Goal: Information Seeking & Learning: Check status

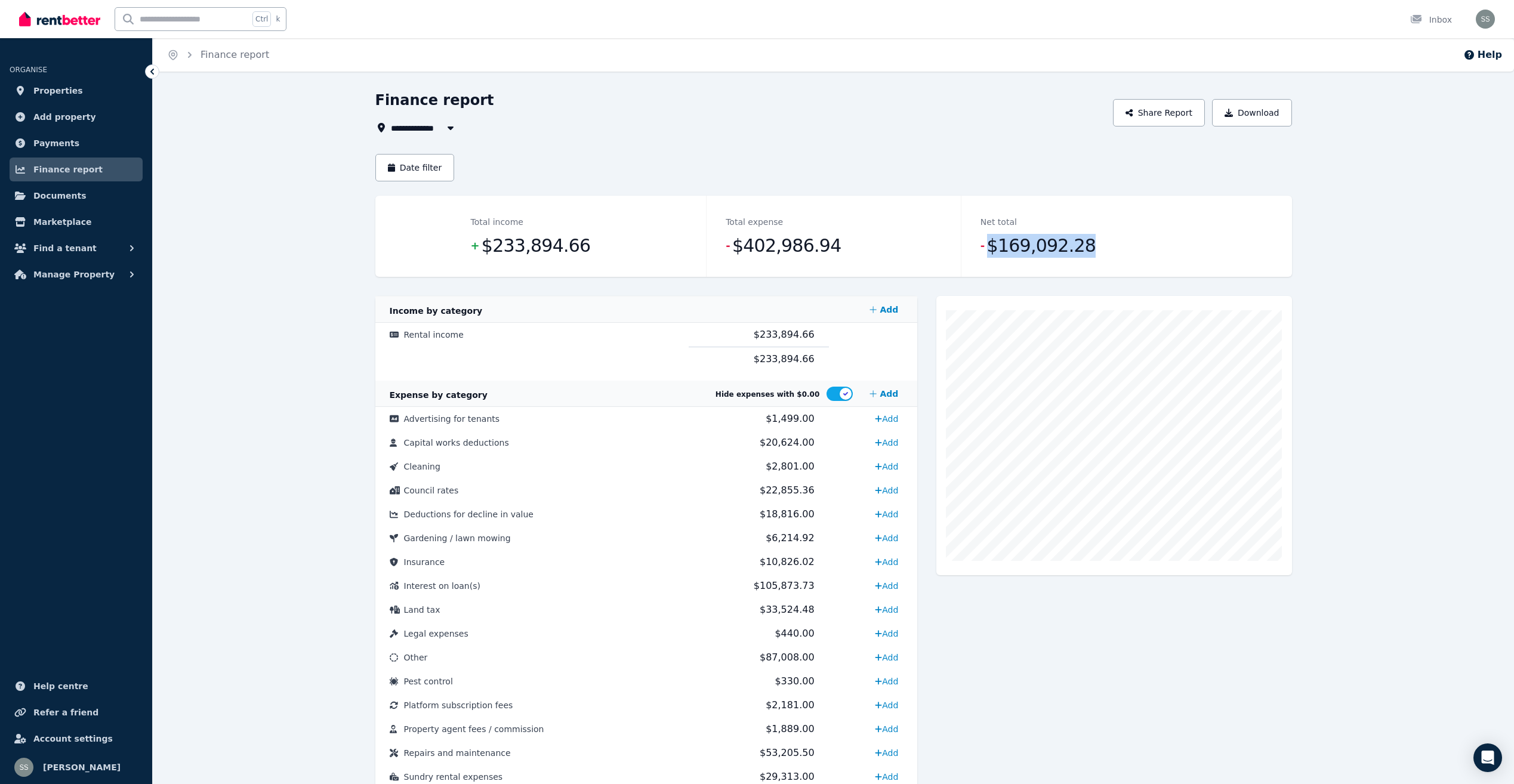
drag, startPoint x: 989, startPoint y: 247, endPoint x: 1074, endPoint y: 251, distance: 85.1
click at [1074, 251] on span "$169,092.28" at bounding box center [1042, 246] width 110 height 24
click at [433, 167] on button "Date filter" at bounding box center [415, 167] width 79 height 27
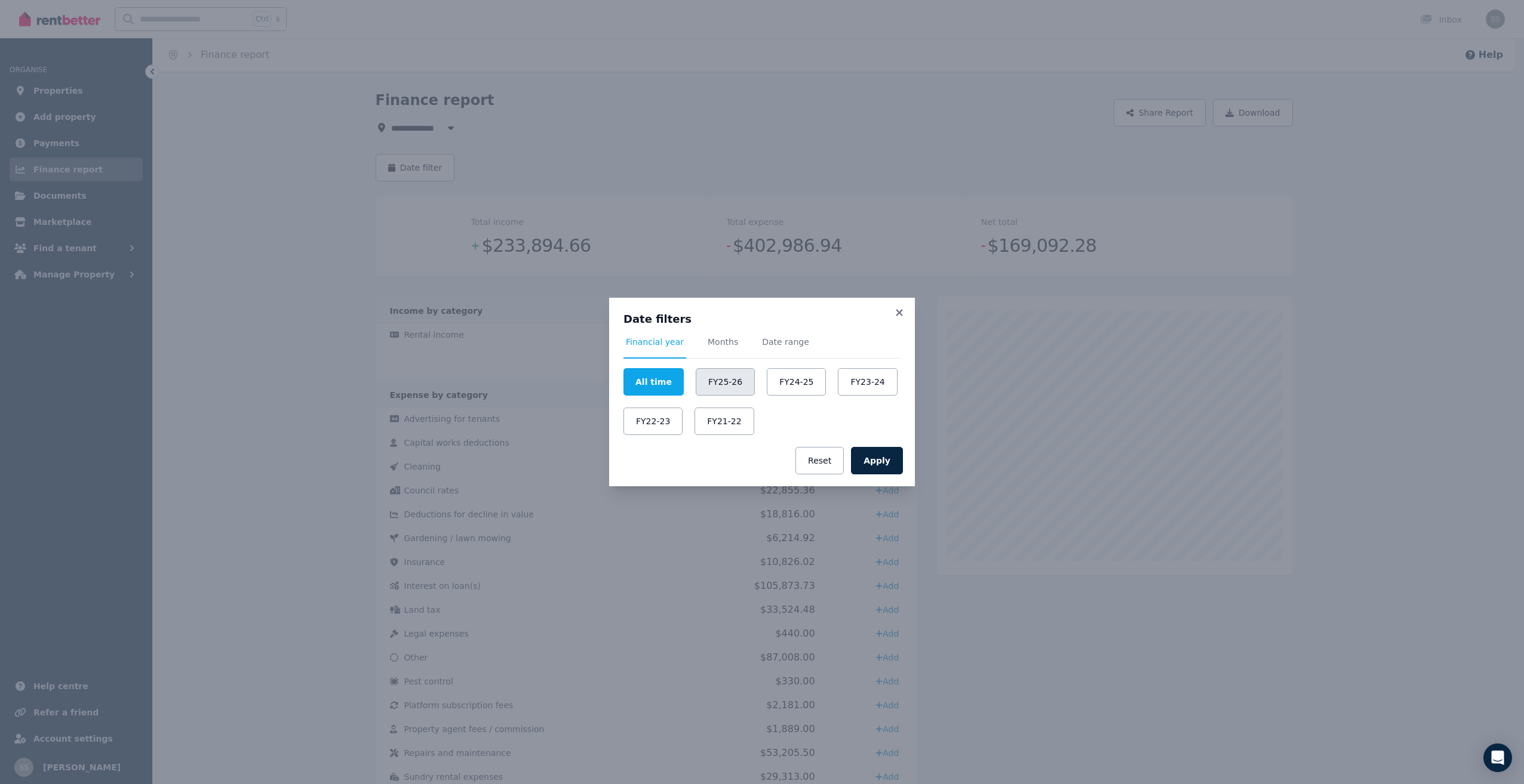
click at [712, 379] on button "FY25-26" at bounding box center [725, 382] width 59 height 27
click at [886, 459] on button "Apply" at bounding box center [877, 461] width 52 height 27
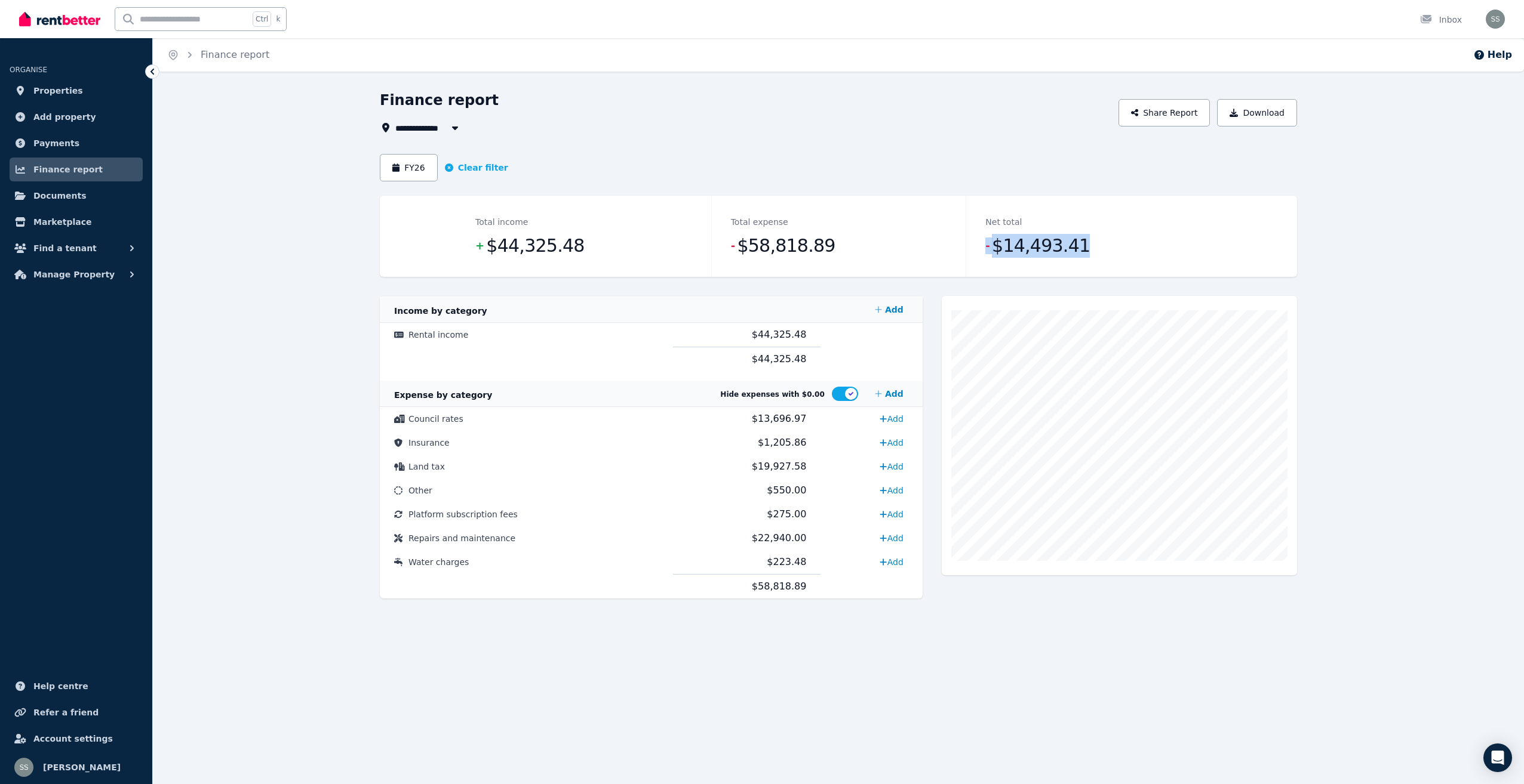
drag, startPoint x: 985, startPoint y: 246, endPoint x: 1073, endPoint y: 243, distance: 88.1
click at [1073, 243] on dd "- $14,493.41" at bounding box center [1093, 246] width 216 height 24
click at [457, 126] on icon "button" at bounding box center [455, 128] width 12 height 10
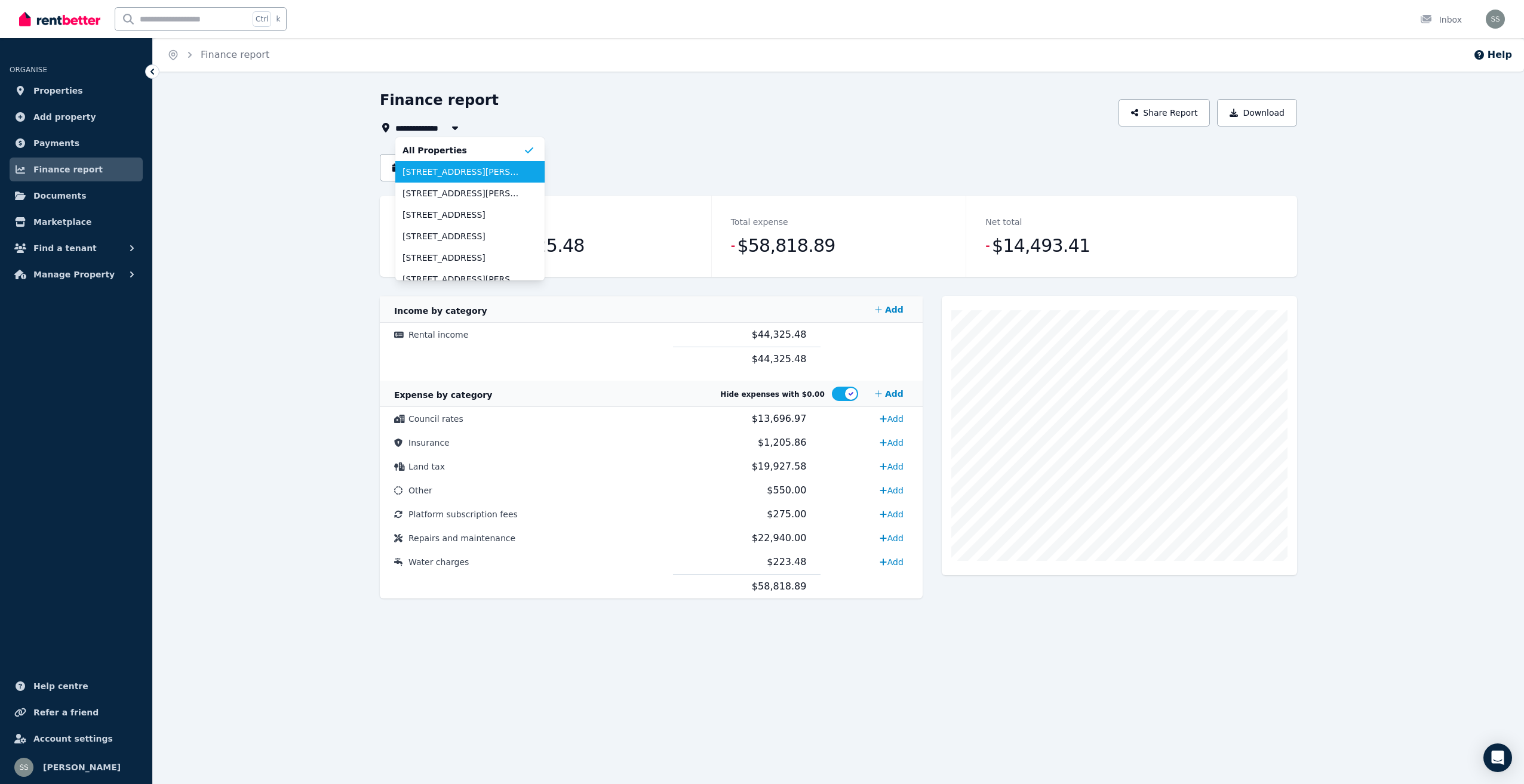
click at [454, 173] on span "[STREET_ADDRESS][PERSON_NAME][PERSON_NAME]" at bounding box center [463, 172] width 121 height 12
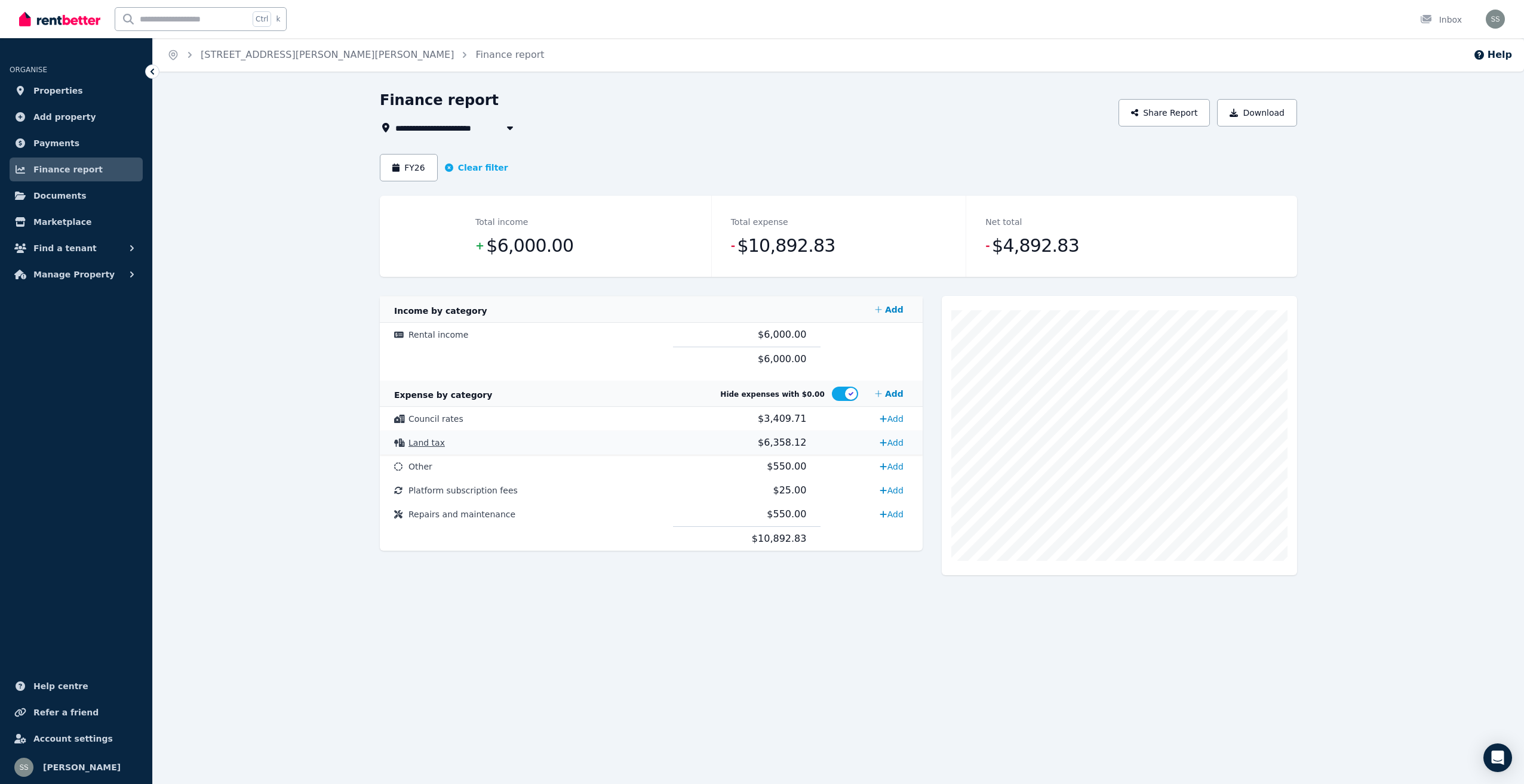
click at [428, 440] on span "Land tax" at bounding box center [427, 443] width 37 height 10
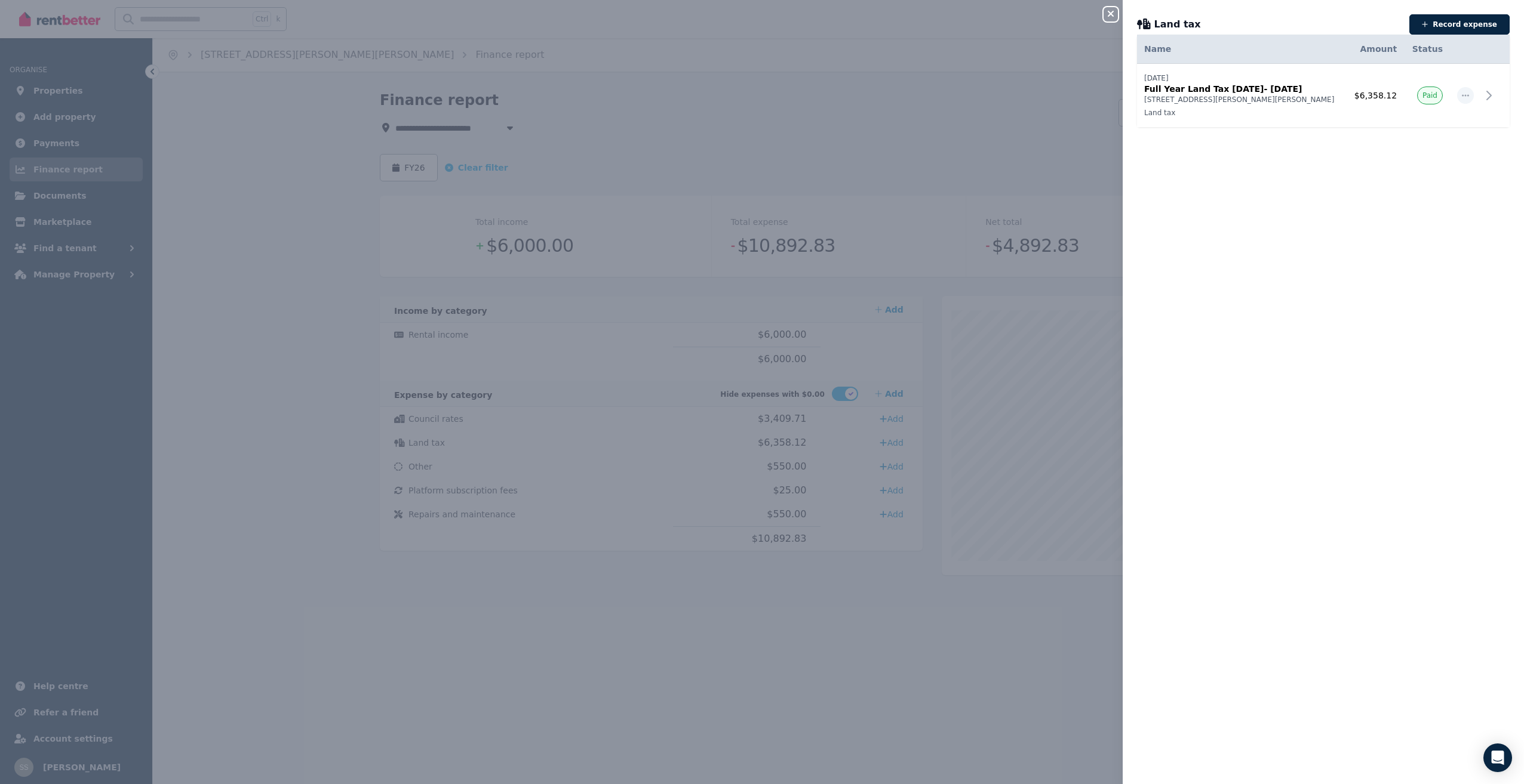
click at [1108, 14] on icon "button" at bounding box center [1110, 14] width 14 height 10
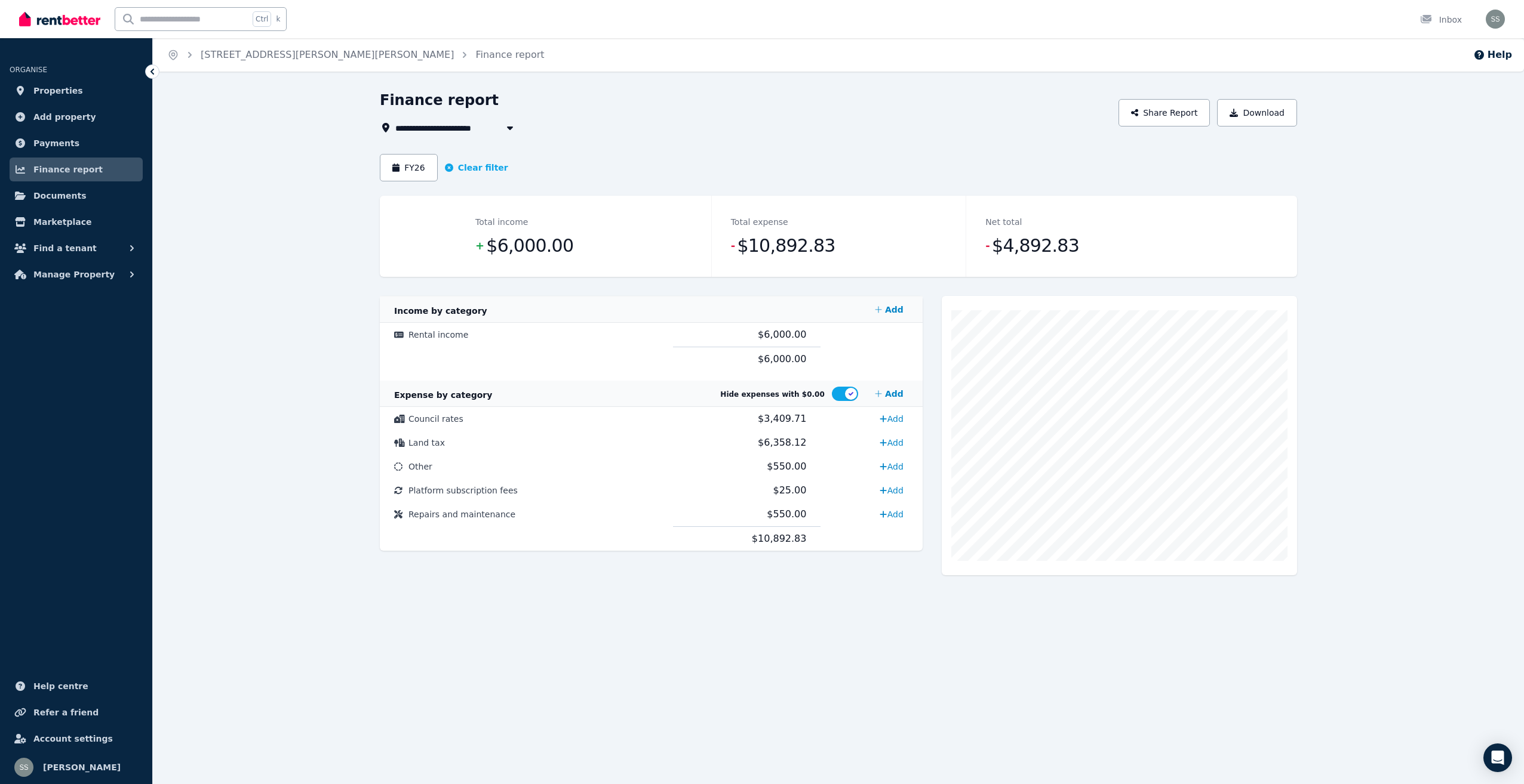
click at [511, 126] on icon "button" at bounding box center [510, 128] width 6 height 4
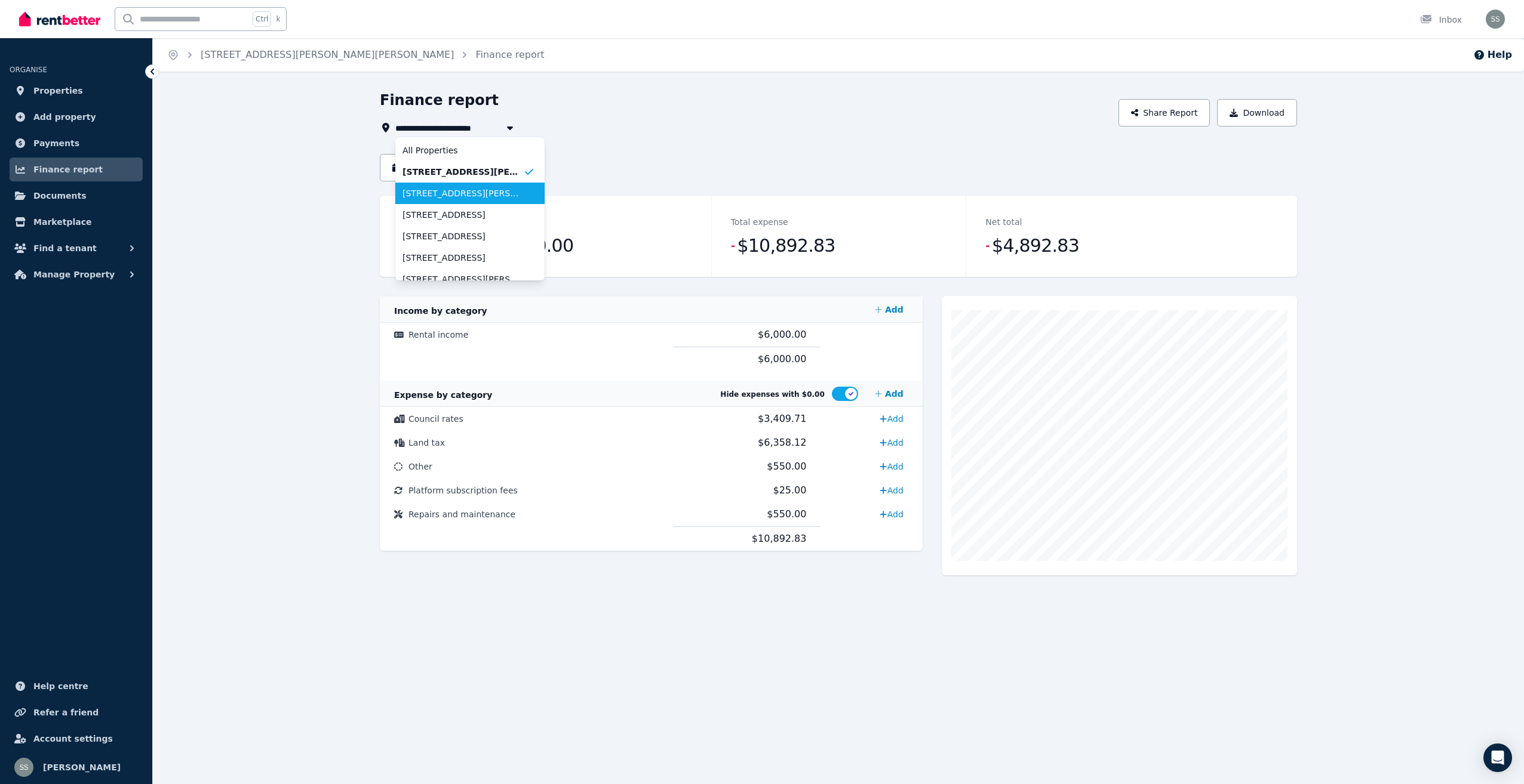
click at [471, 189] on span "[STREET_ADDRESS][PERSON_NAME]" at bounding box center [463, 193] width 121 height 12
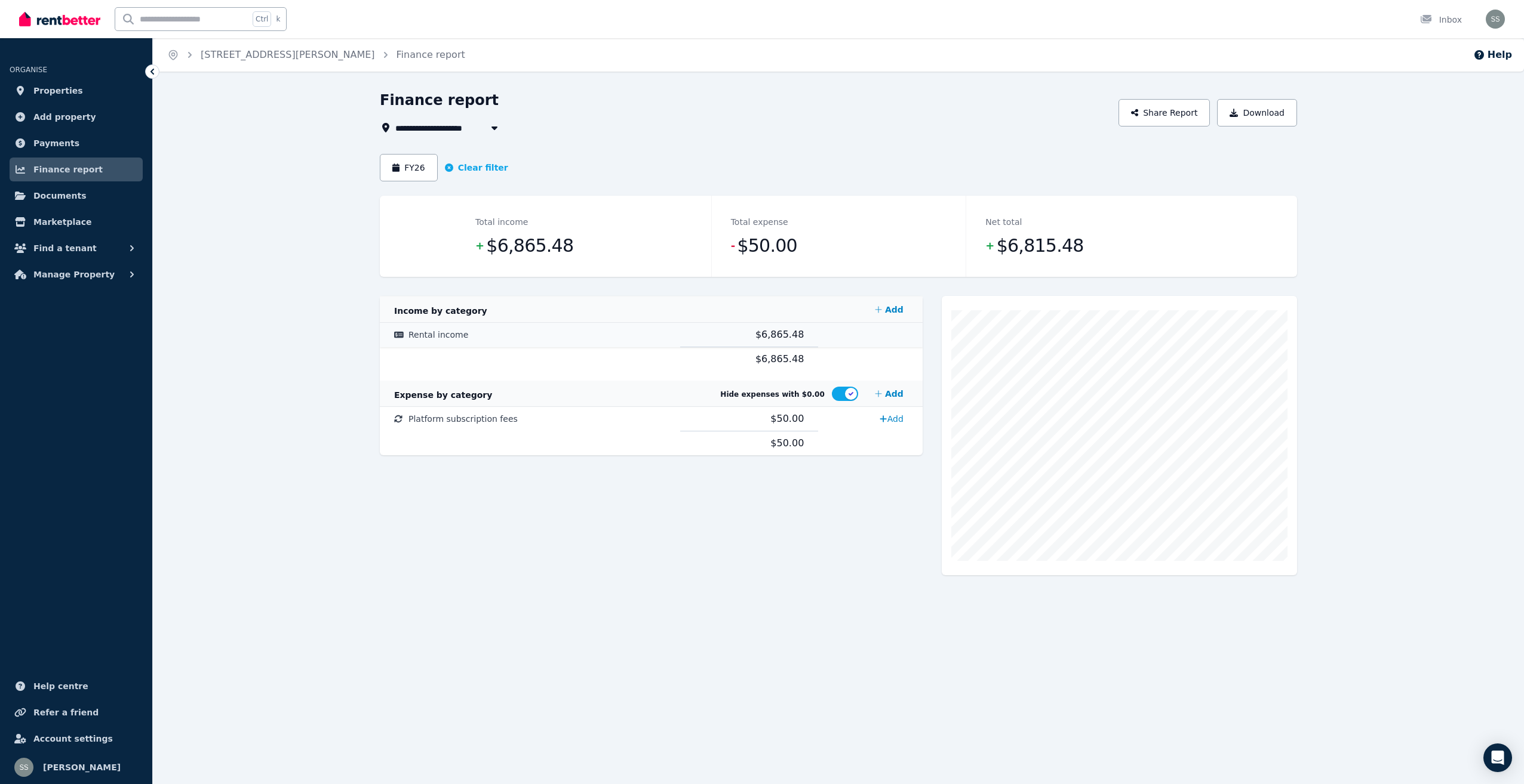
click at [451, 335] on span "Rental income" at bounding box center [438, 335] width 59 height 10
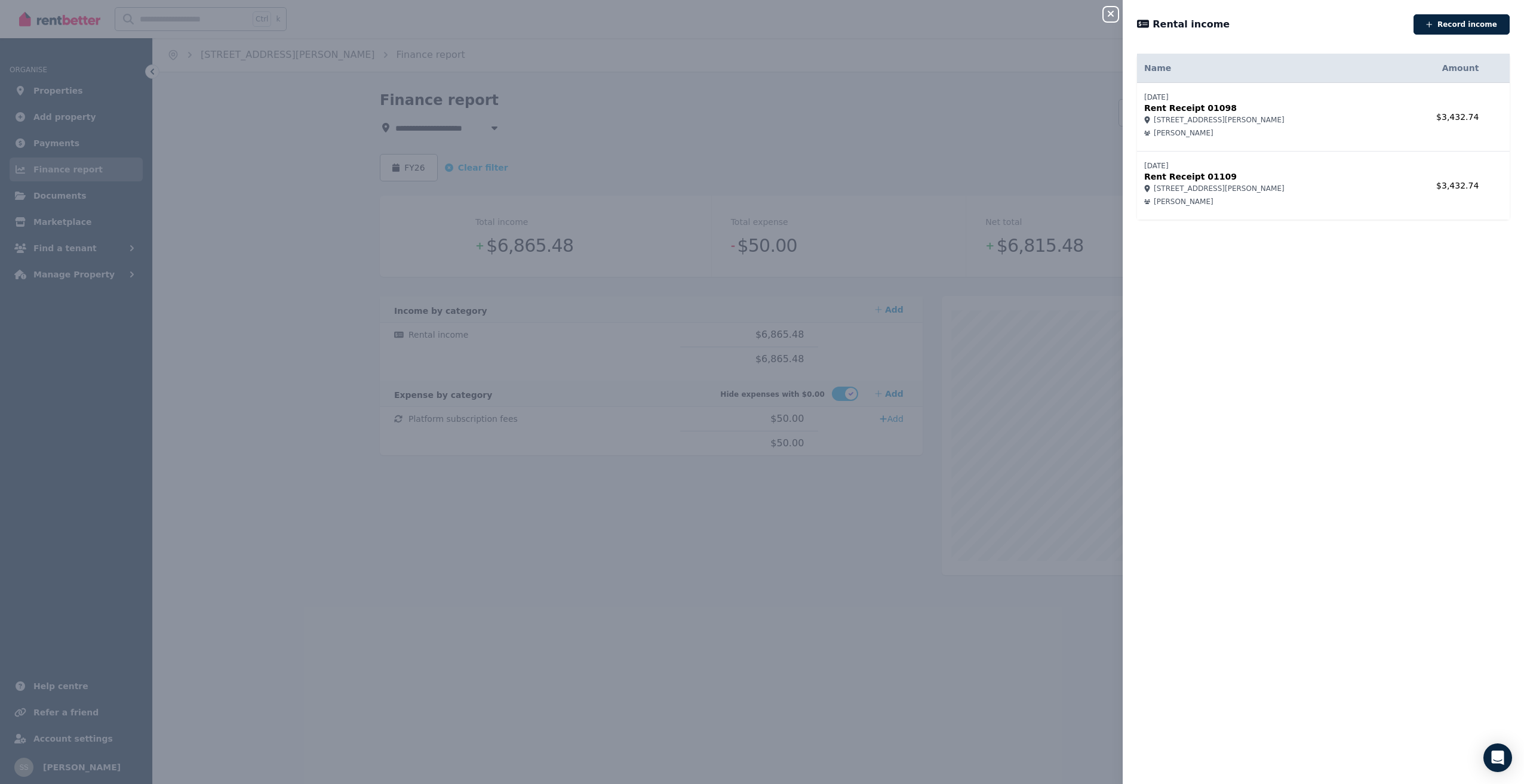
click at [1110, 14] on icon "button" at bounding box center [1111, 14] width 6 height 6
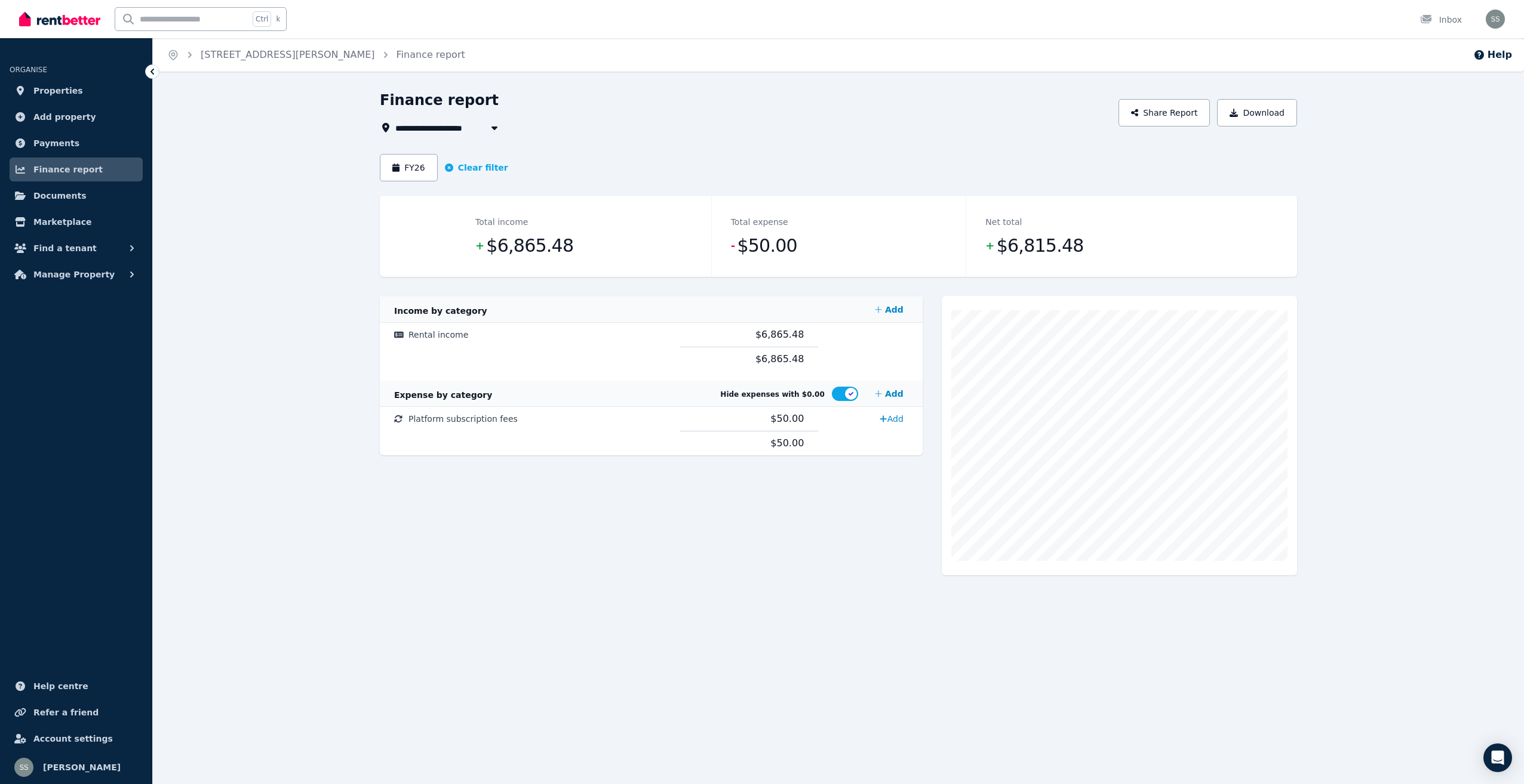
click at [495, 125] on icon "button" at bounding box center [495, 128] width 12 height 10
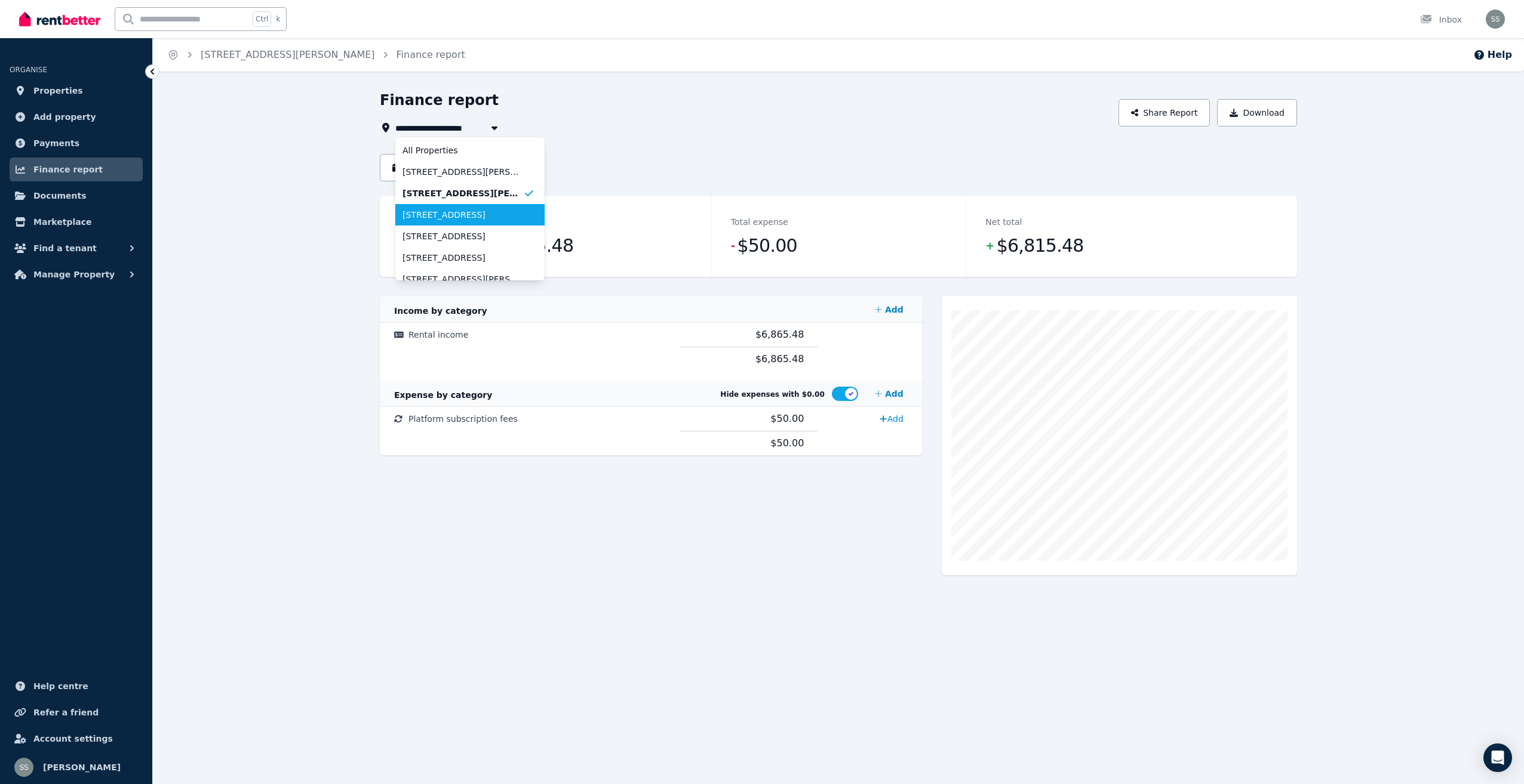
click at [465, 213] on span "[STREET_ADDRESS]" at bounding box center [463, 215] width 121 height 12
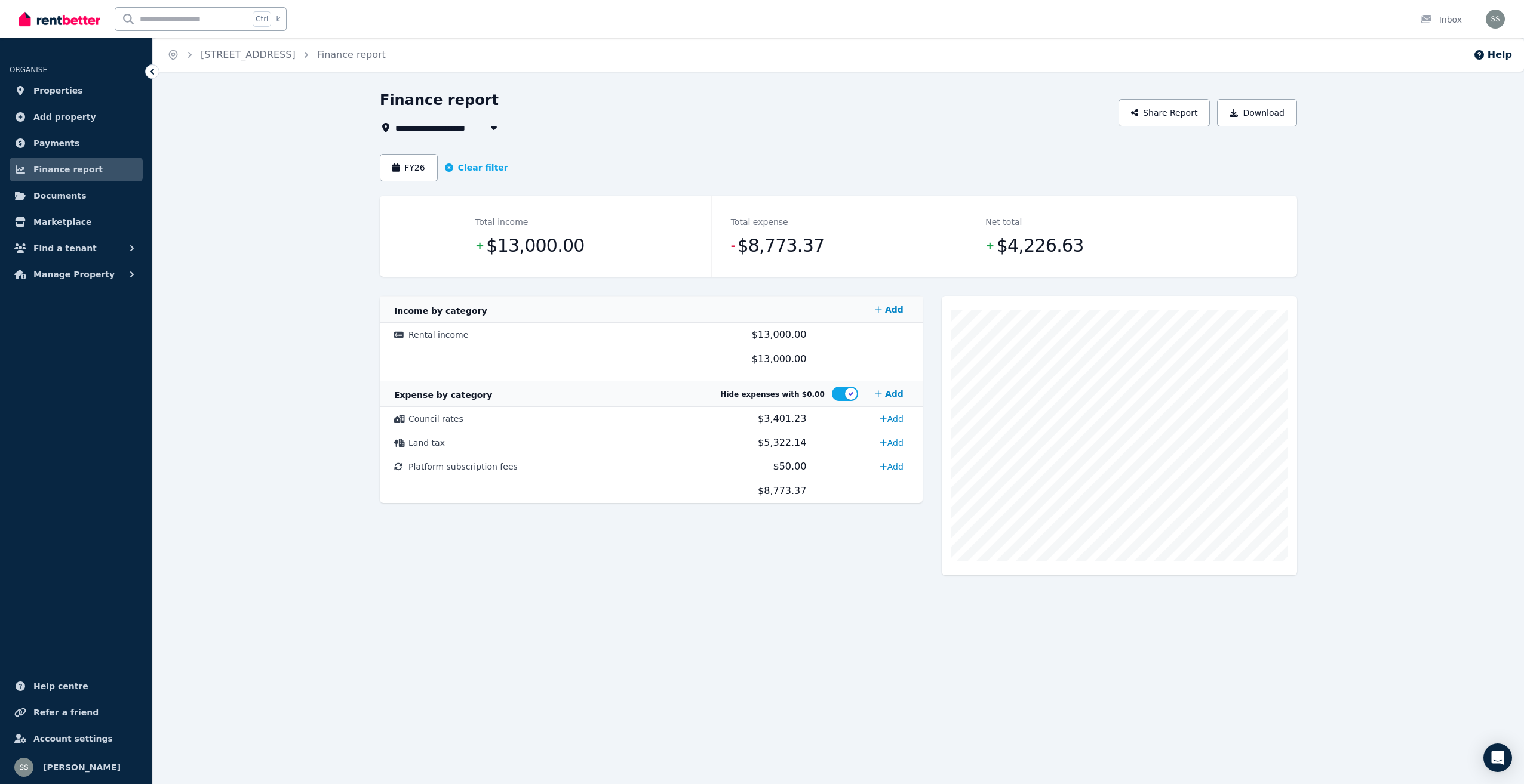
click at [496, 127] on icon "button" at bounding box center [494, 128] width 6 height 4
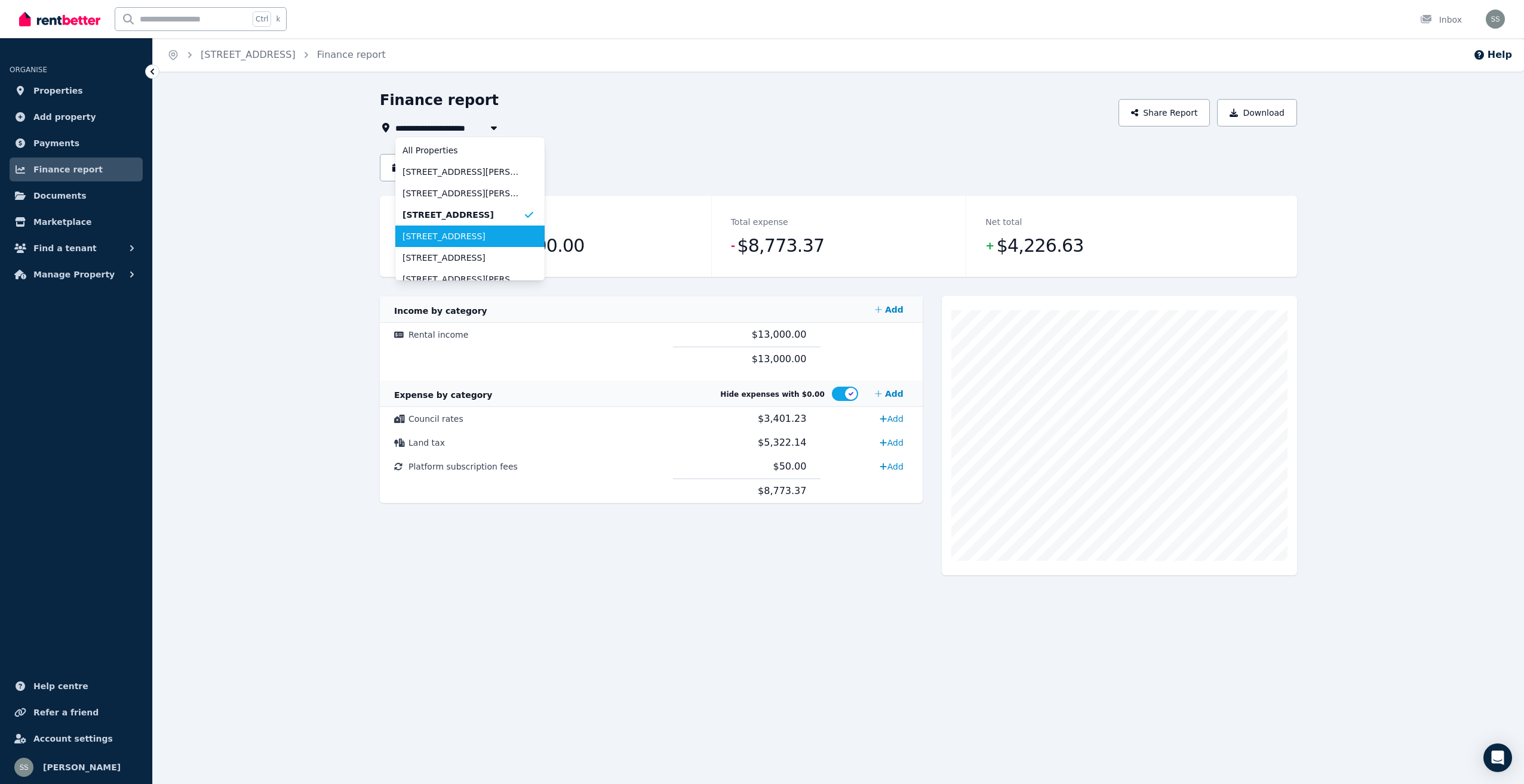
click at [469, 230] on span "[STREET_ADDRESS]" at bounding box center [463, 236] width 121 height 12
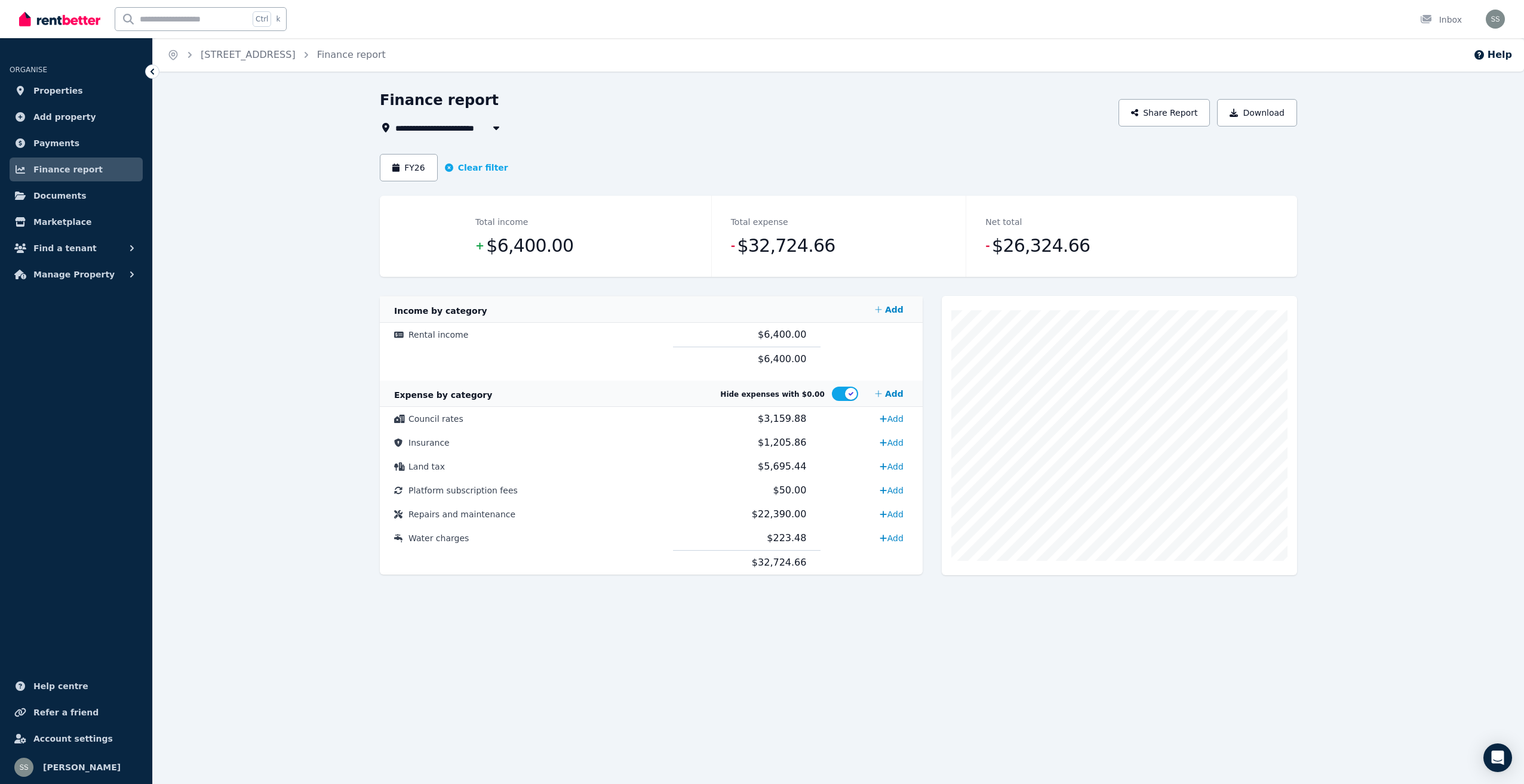
click at [498, 125] on icon "button" at bounding box center [496, 128] width 12 height 10
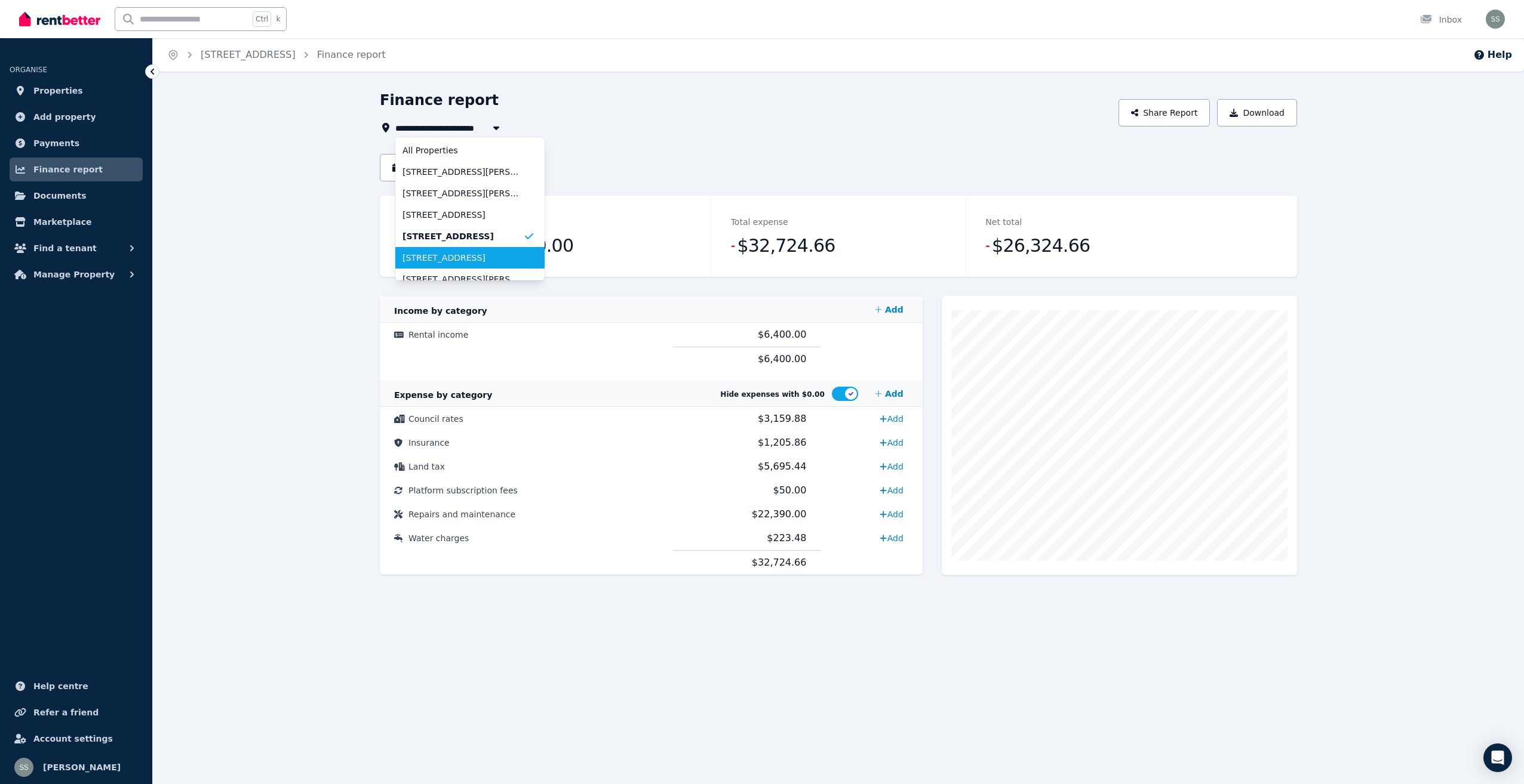
click at [472, 259] on span "[STREET_ADDRESS]" at bounding box center [463, 258] width 121 height 12
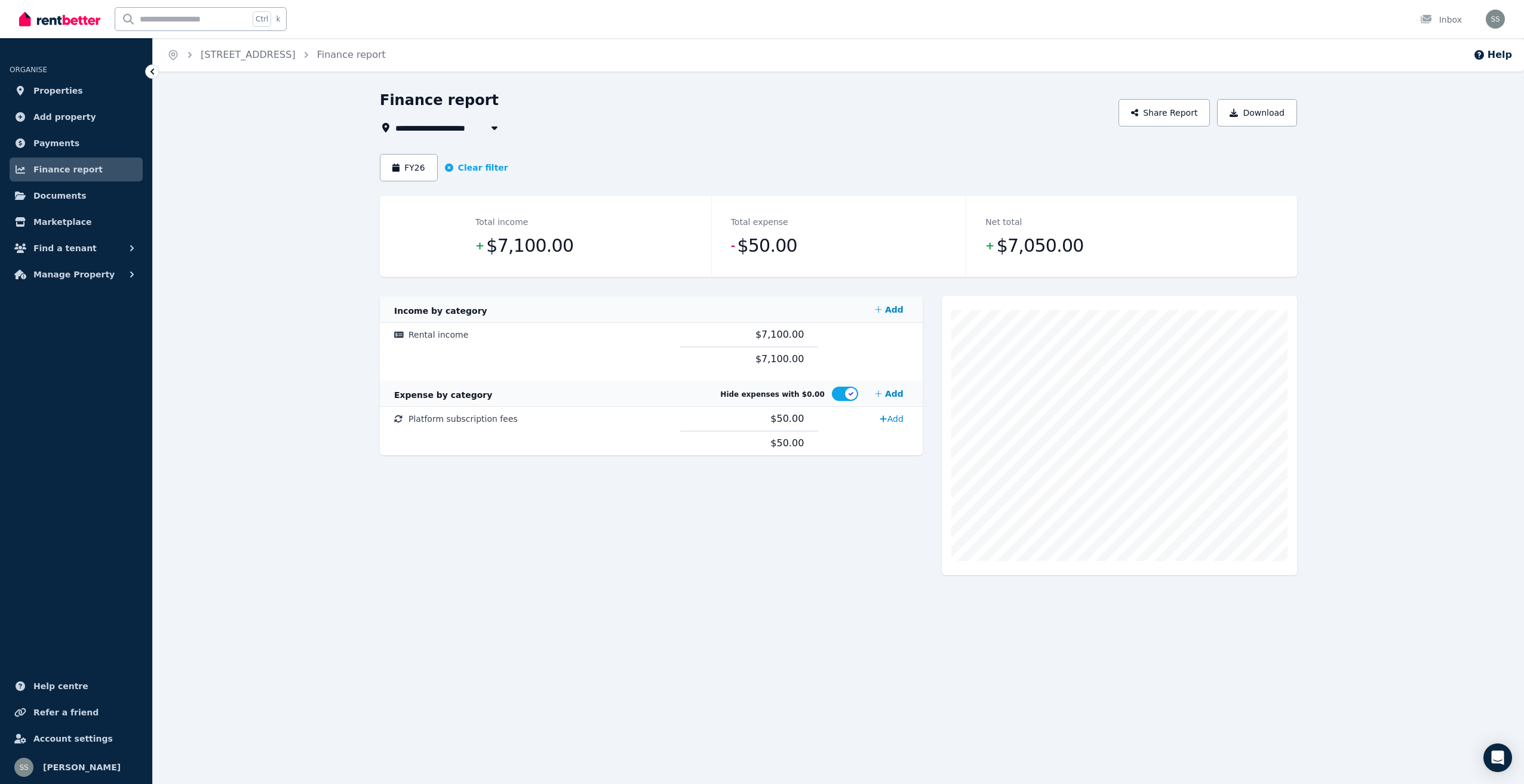
click at [492, 126] on icon "button" at bounding box center [495, 128] width 6 height 4
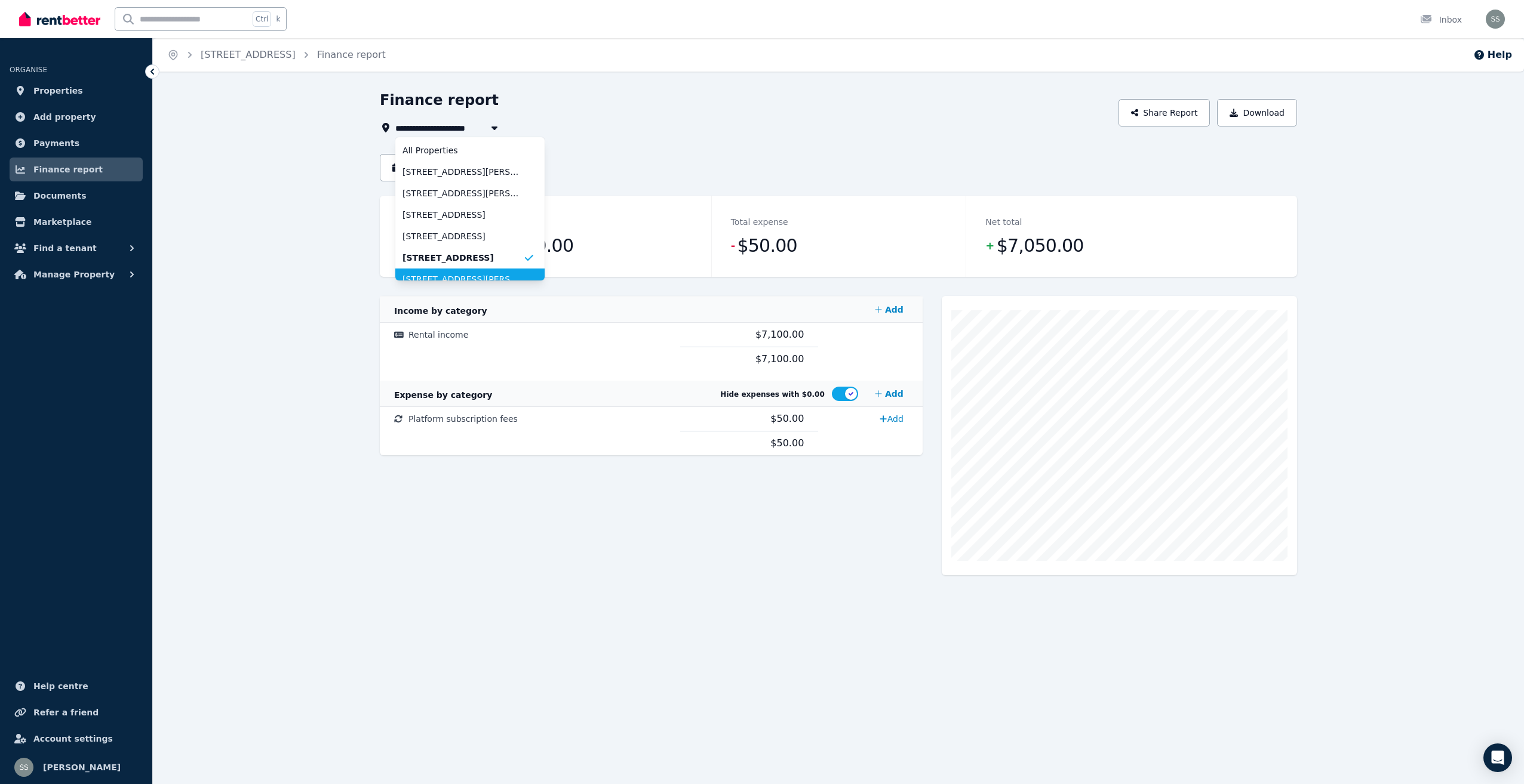
scroll to position [10, 0]
click at [481, 276] on li "[STREET_ADDRESS][PERSON_NAME]" at bounding box center [470, 270] width 149 height 21
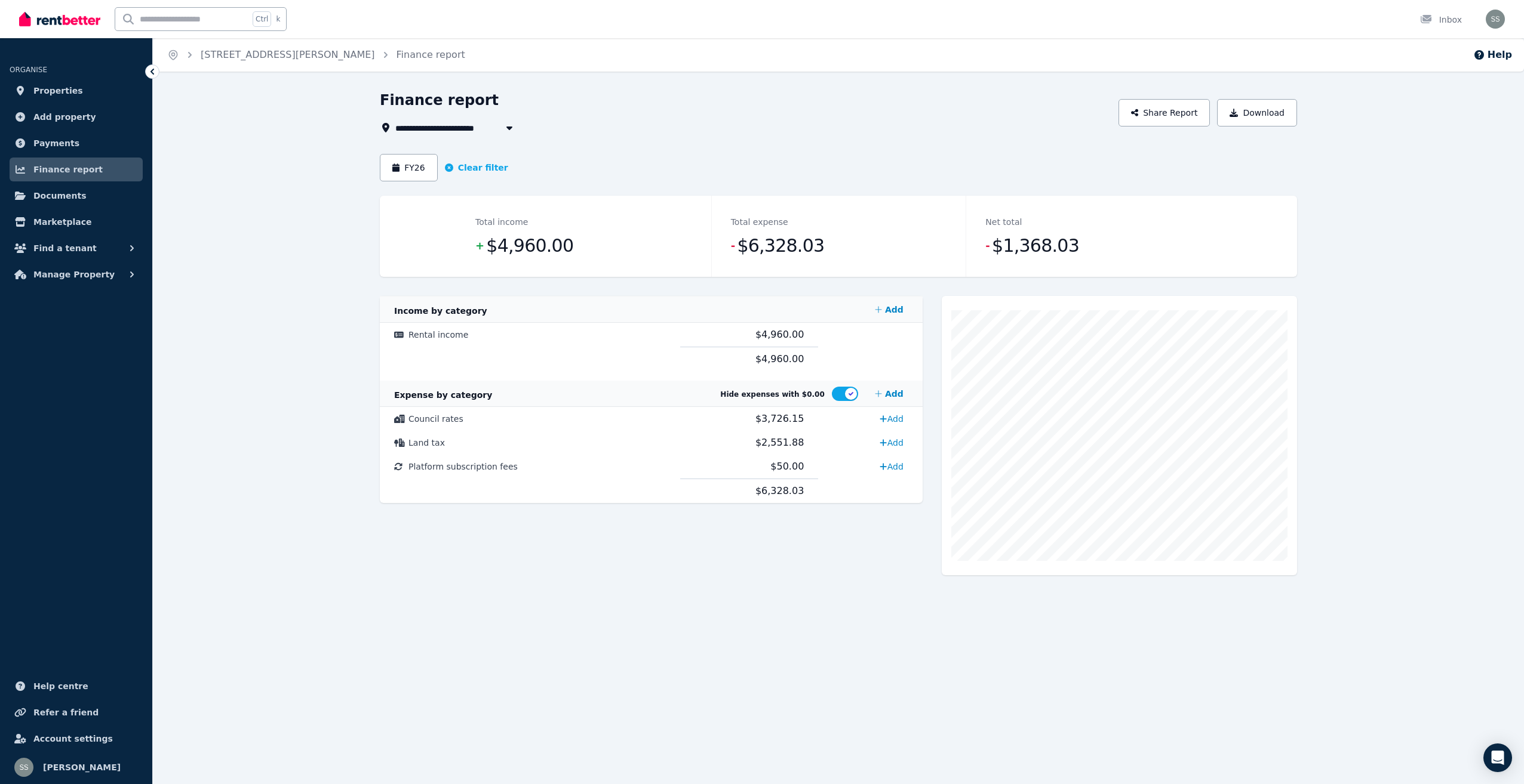
click at [509, 124] on icon "button" at bounding box center [510, 128] width 12 height 10
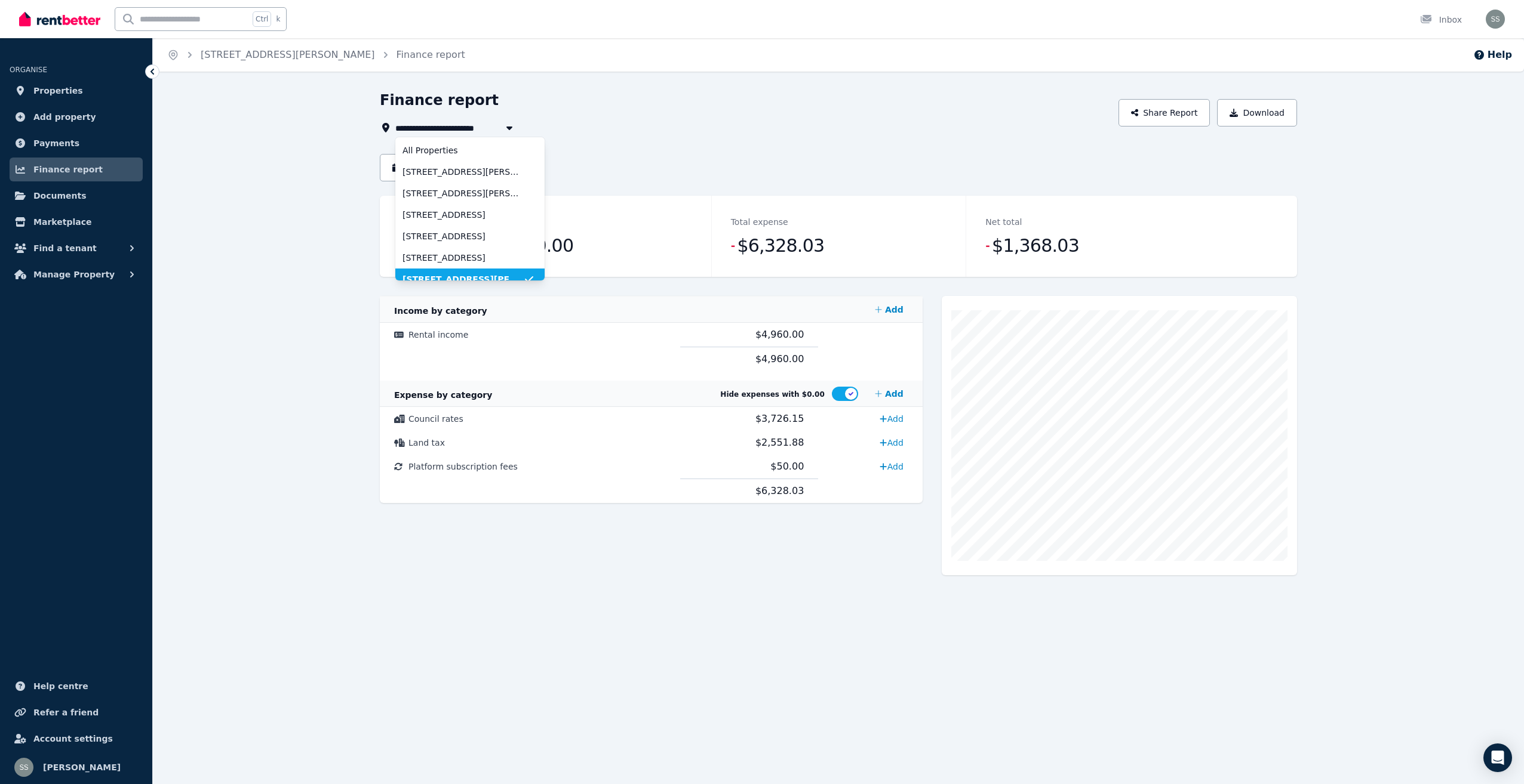
scroll to position [10, 0]
click at [472, 186] on span "[STREET_ADDRESS][PERSON_NAME]" at bounding box center [463, 184] width 121 height 12
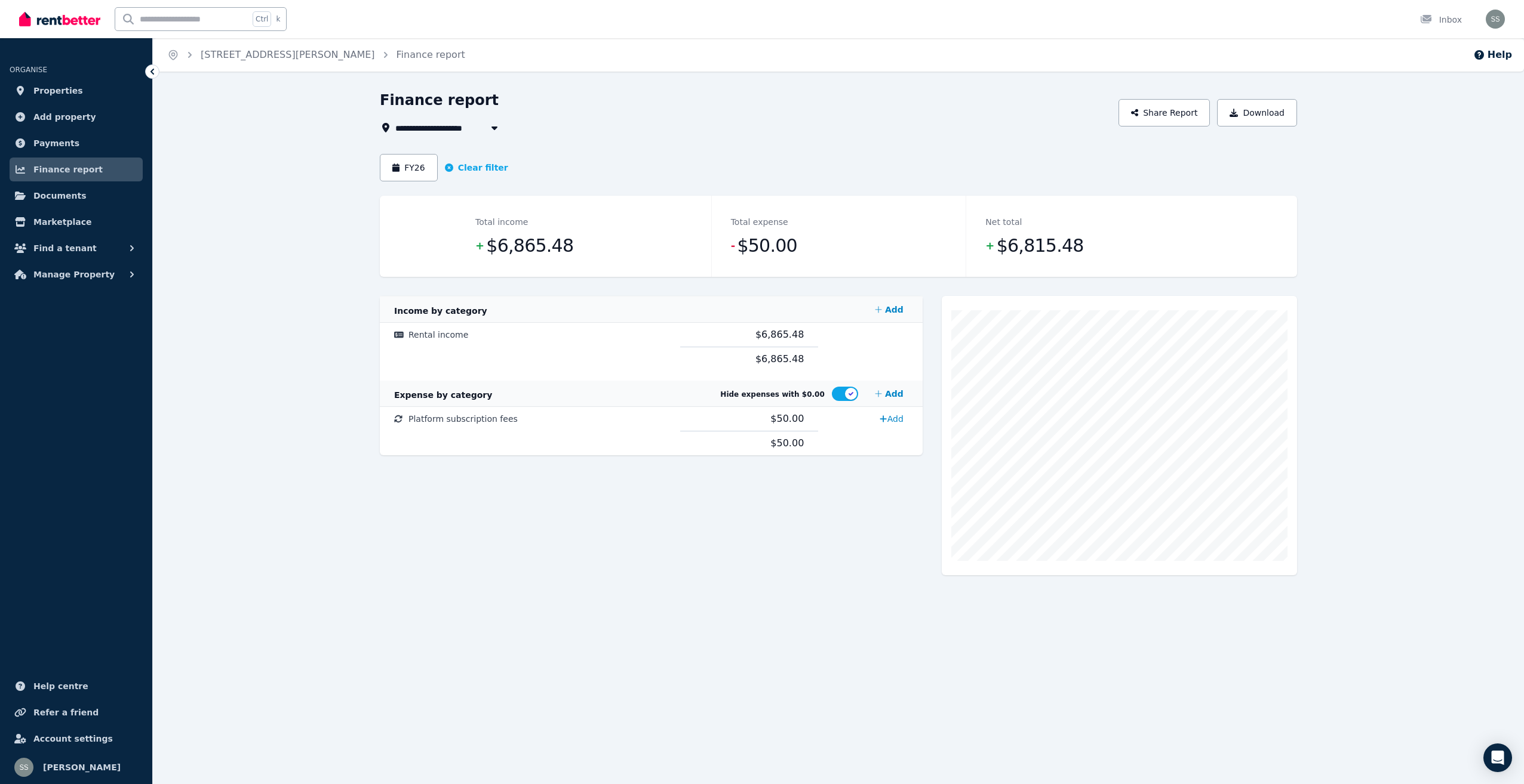
click at [498, 124] on icon "button" at bounding box center [495, 128] width 12 height 10
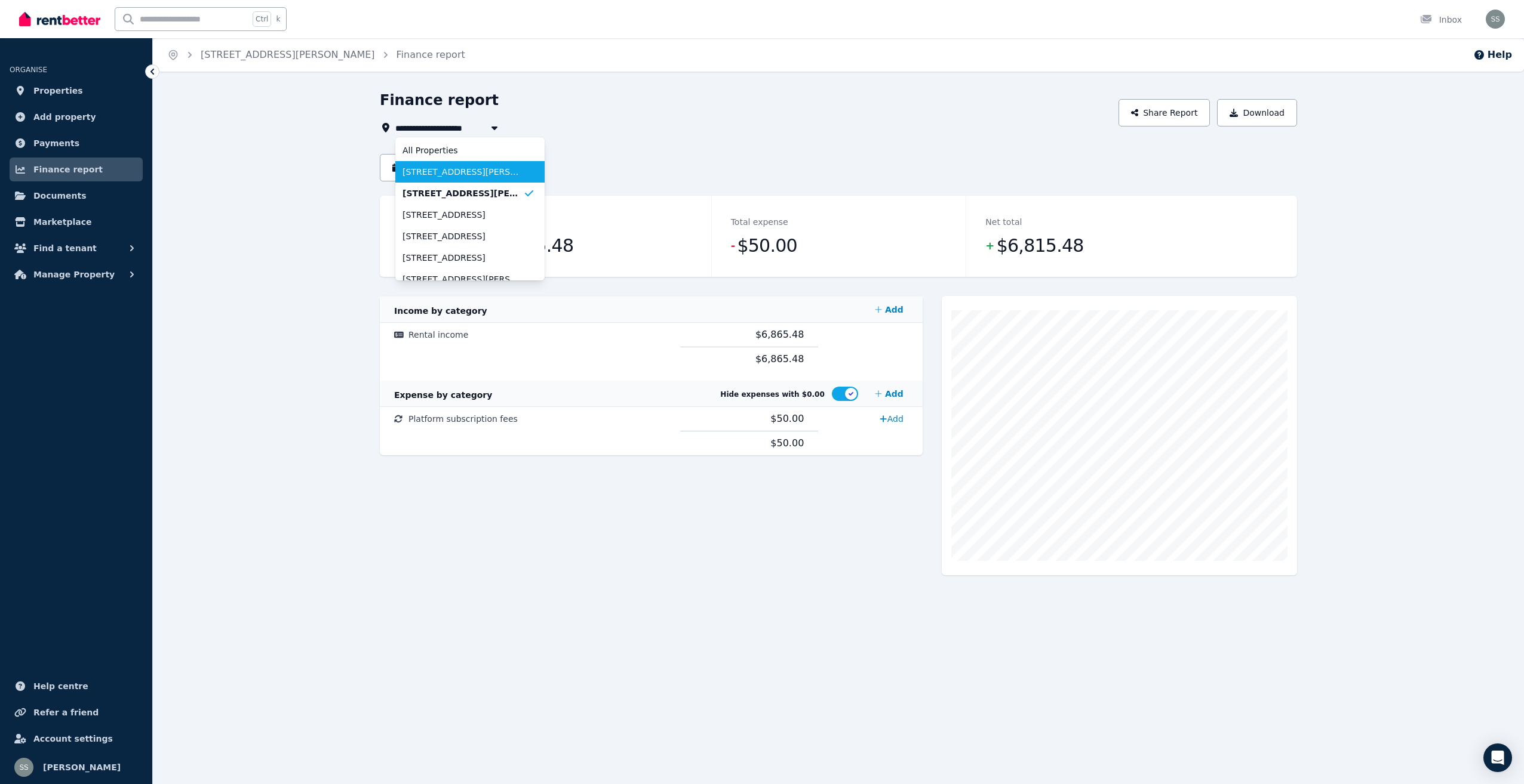
click at [469, 173] on span "[STREET_ADDRESS][PERSON_NAME][PERSON_NAME]" at bounding box center [463, 172] width 121 height 12
type input "**********"
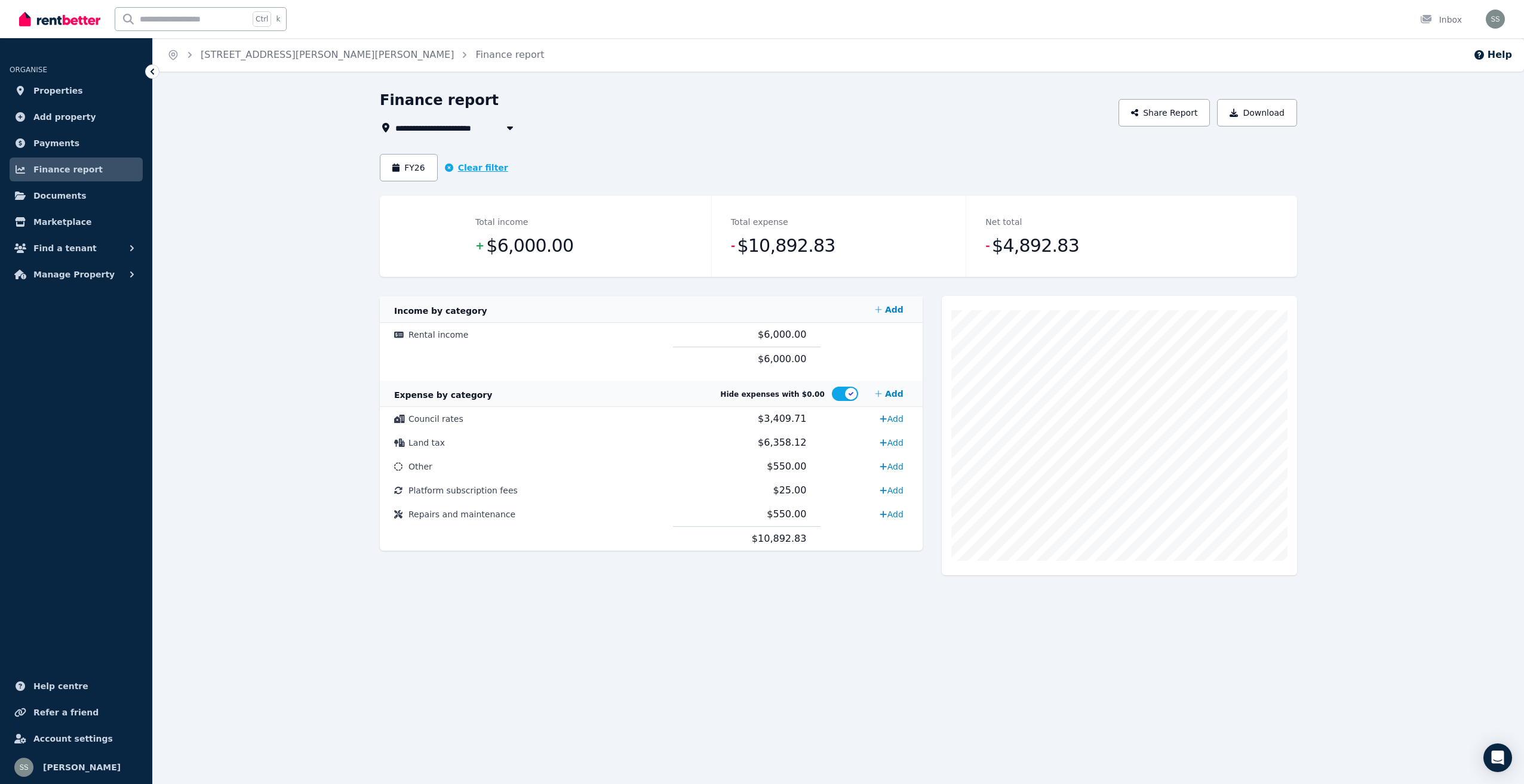
click at [479, 166] on button "Clear filter" at bounding box center [476, 168] width 63 height 12
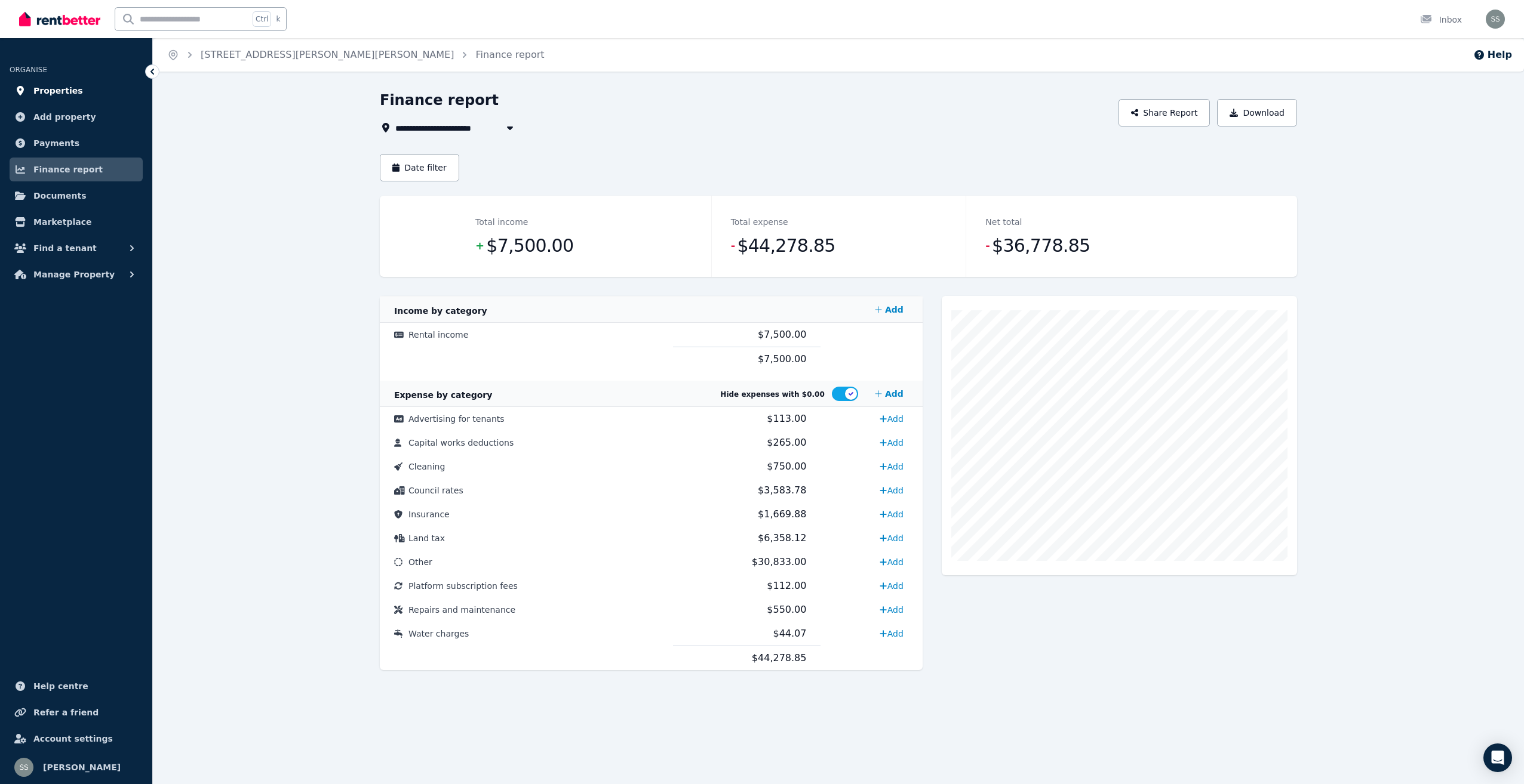
click at [59, 93] on span "Properties" at bounding box center [58, 90] width 49 height 14
